Goal: Information Seeking & Learning: Learn about a topic

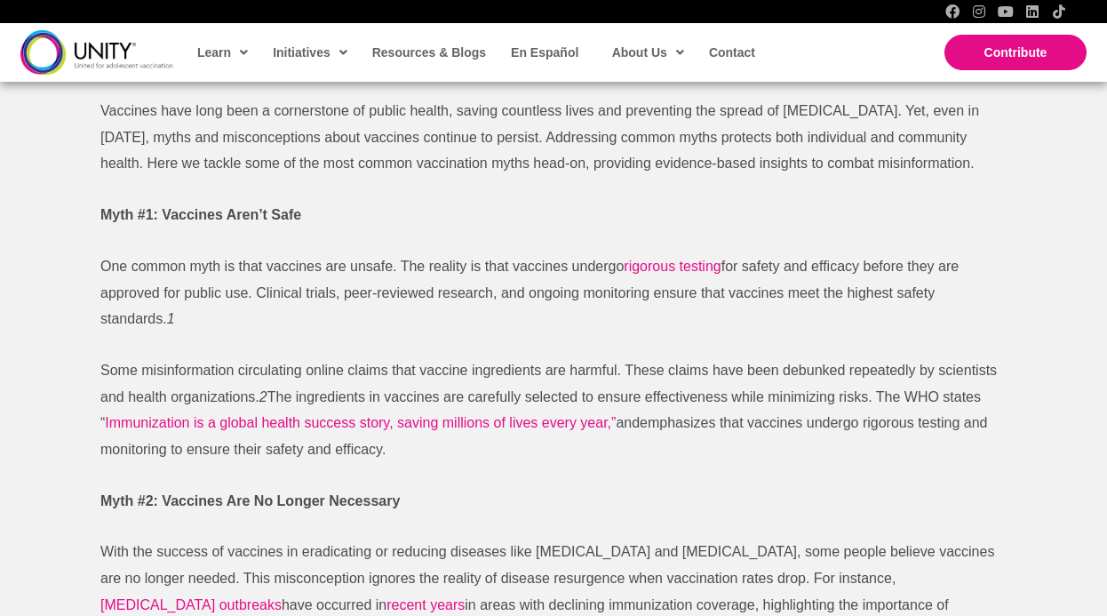
scroll to position [587, 0]
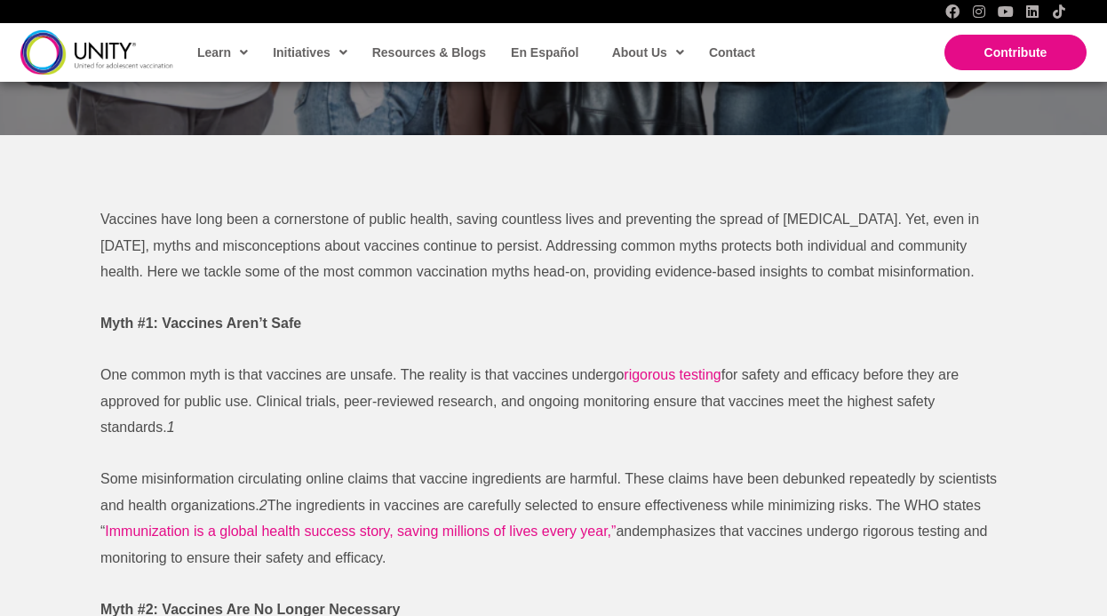
click at [232, 494] on p "Some misinformation circulating online claims that vaccine ingredients are harm…" at bounding box center [553, 519] width 906 height 106
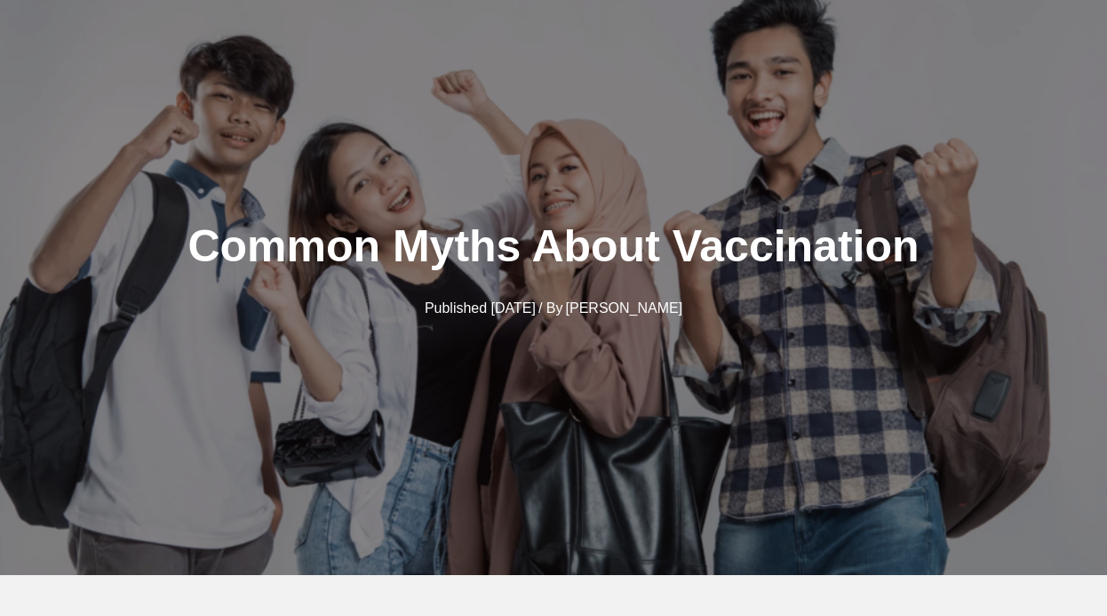
scroll to position [0, 0]
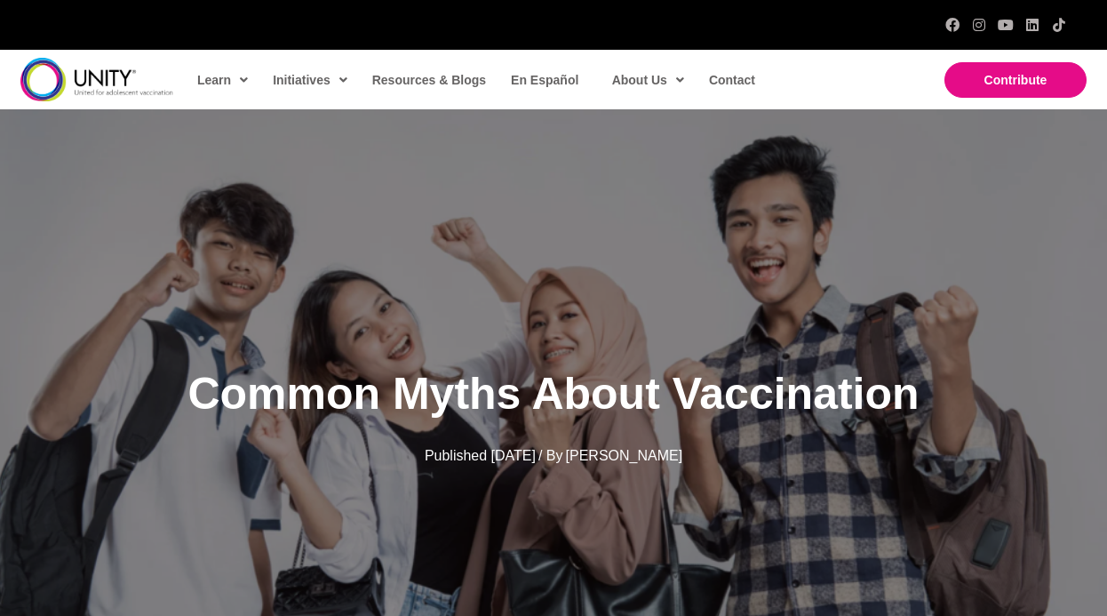
drag, startPoint x: 919, startPoint y: 395, endPoint x: 751, endPoint y: 298, distance: 193.9
click at [751, 298] on div "Common Myths About Vaccination Published [DATE] / By [PERSON_NAME]" at bounding box center [553, 415] width 1107 height 613
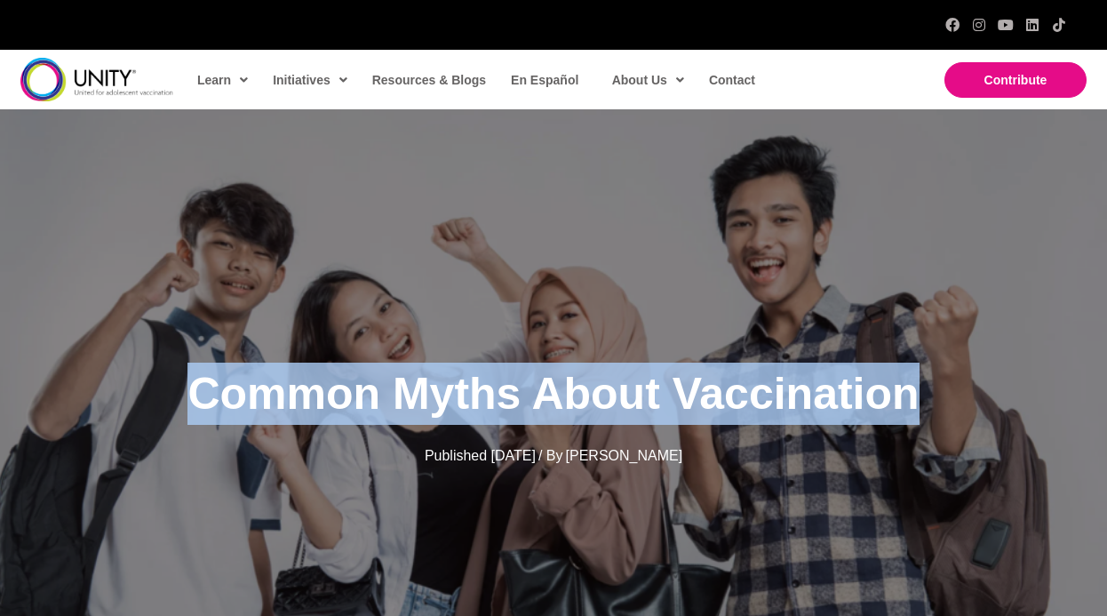
drag, startPoint x: 901, startPoint y: 438, endPoint x: 888, endPoint y: 328, distance: 111.0
click at [888, 328] on div "Common Myths About Vaccination Published [DATE] / By [PERSON_NAME]" at bounding box center [553, 415] width 1107 height 613
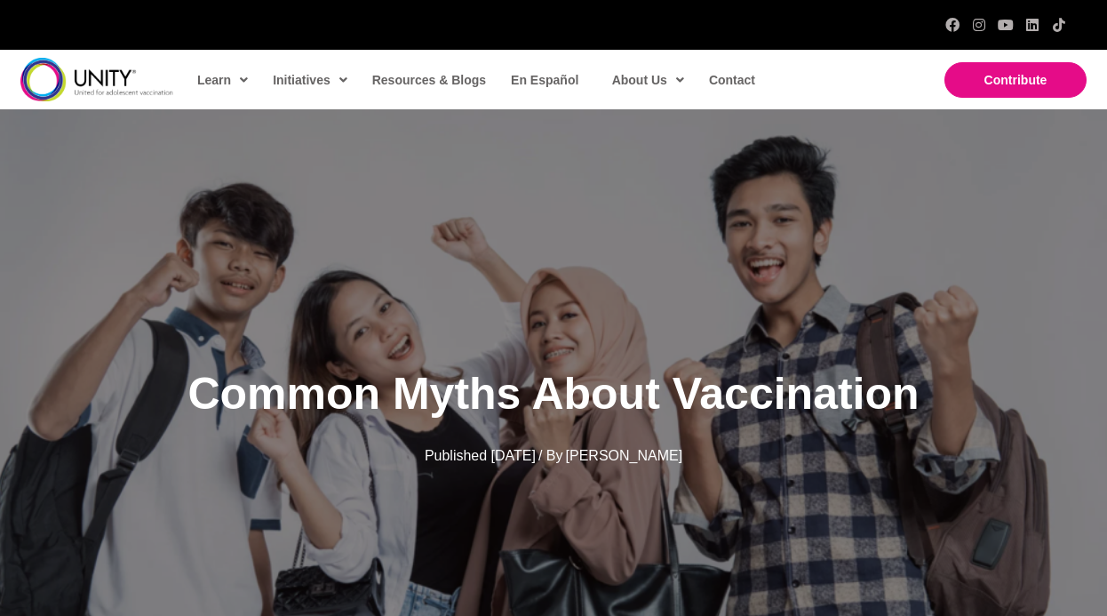
click at [888, 328] on div "Common Myths About Vaccination Published [DATE] / By [PERSON_NAME]" at bounding box center [553, 415] width 1107 height 613
drag, startPoint x: 853, startPoint y: 324, endPoint x: 873, endPoint y: 428, distance: 105.9
click at [873, 428] on div "Common Myths About Vaccination Published [DATE] / By [PERSON_NAME]" at bounding box center [553, 415] width 1107 height 613
click at [817, 453] on div "Published [DATE] / By [PERSON_NAME]" at bounding box center [554, 455] width 942 height 27
drag, startPoint x: 790, startPoint y: 365, endPoint x: 788, endPoint y: 352, distance: 13.4
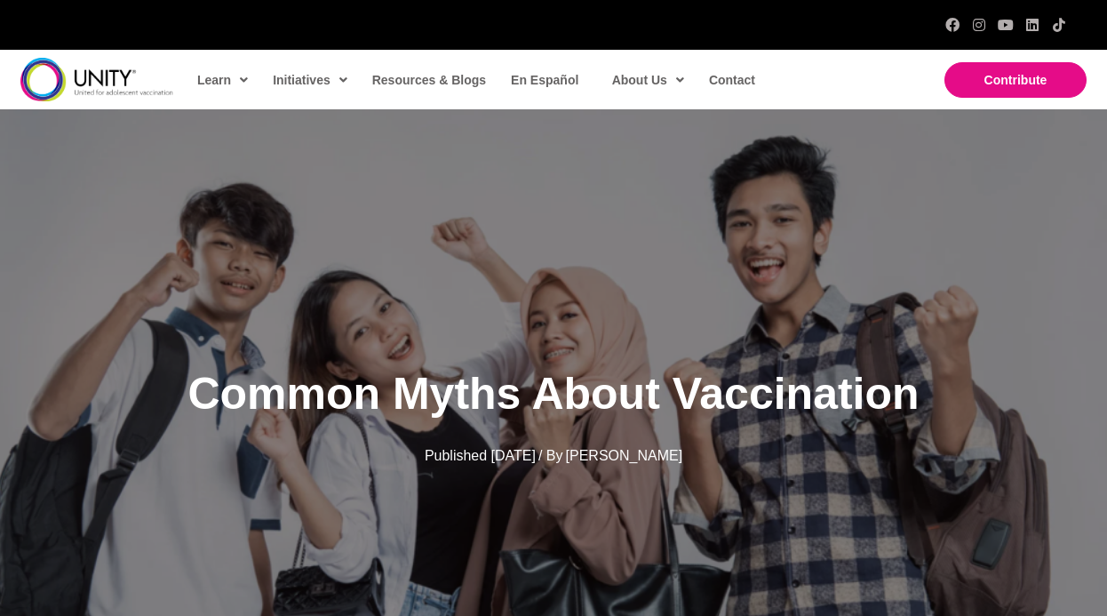
click at [788, 352] on div "Common Myths About Vaccination Published [DATE] / By [PERSON_NAME]" at bounding box center [553, 416] width 977 height 142
click at [788, 352] on div "Common Myths About Vaccination" at bounding box center [553, 394] width 977 height 98
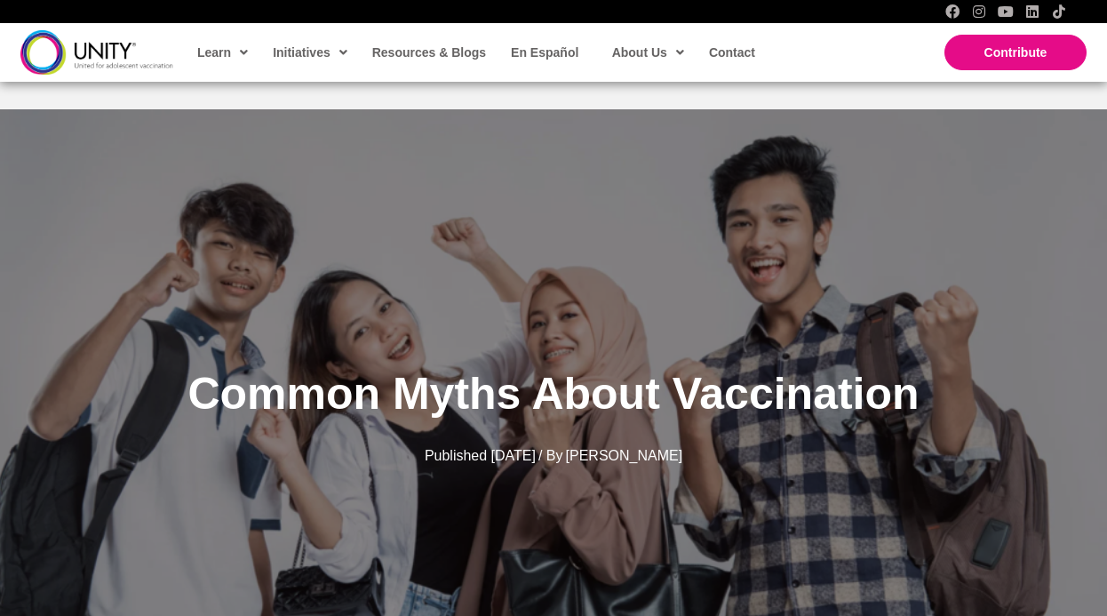
scroll to position [836, 0]
